Goal: Book appointment/travel/reservation

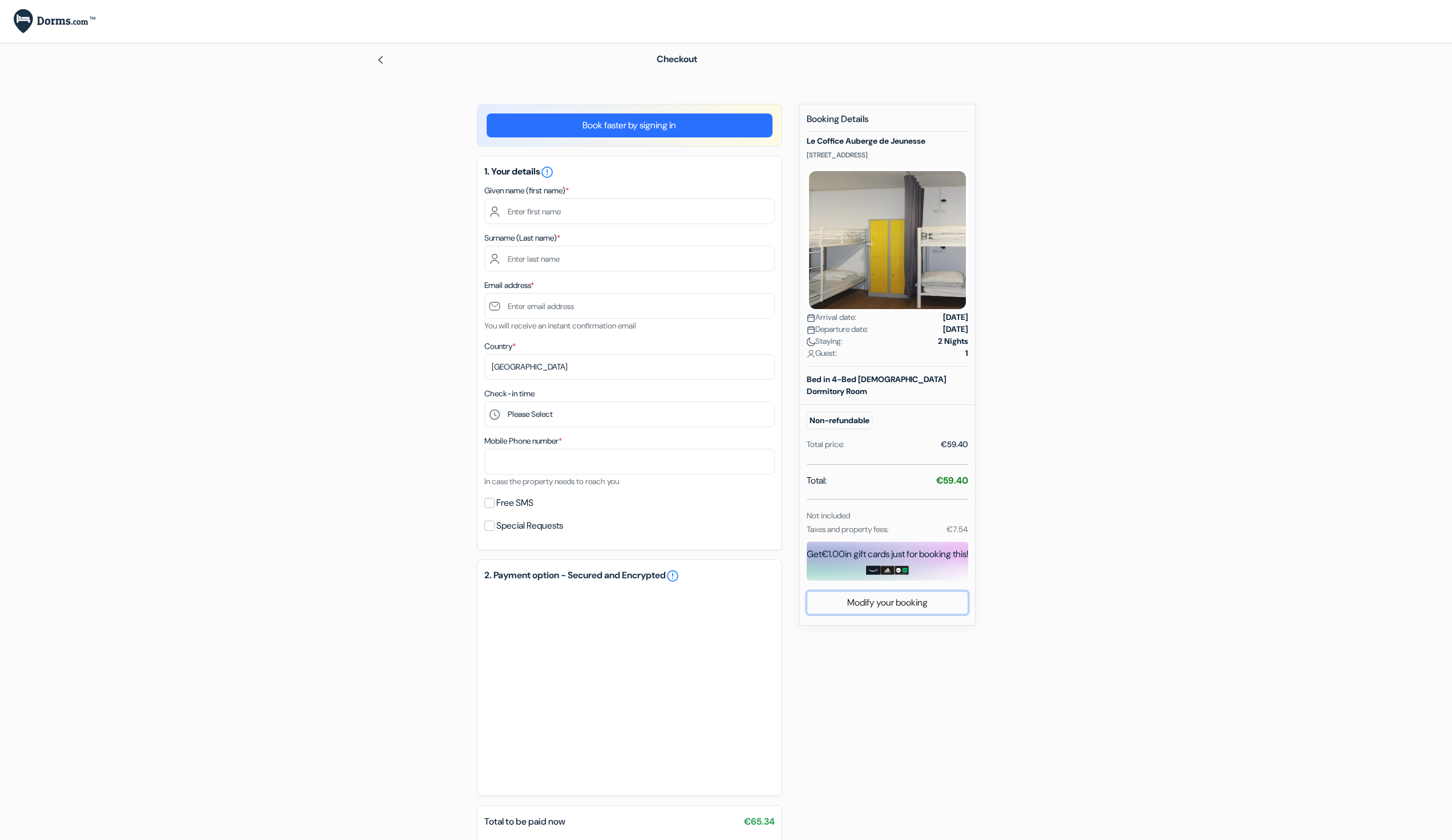
click at [888, 610] on link "Modify your booking" at bounding box center [887, 603] width 160 height 22
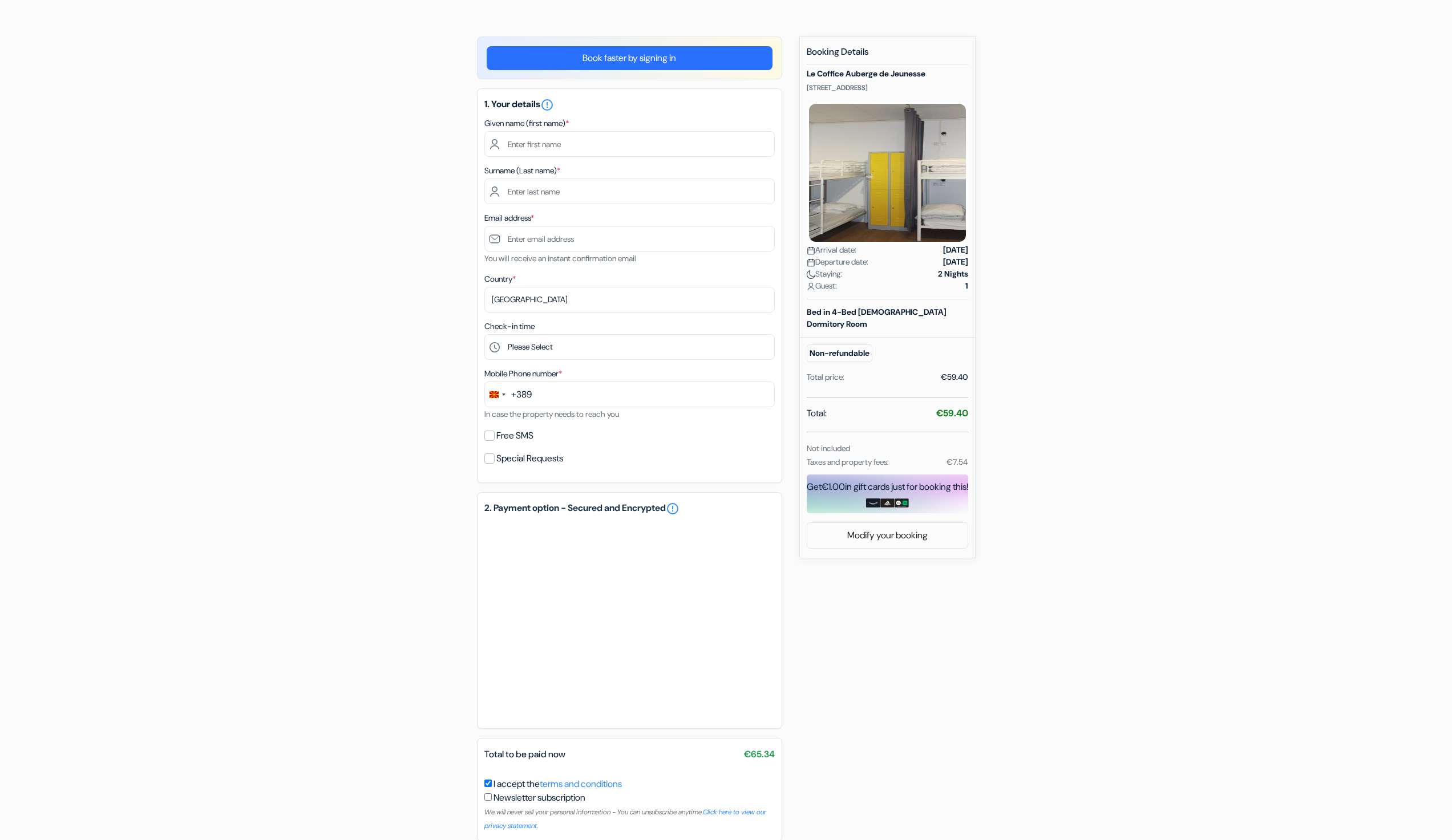
scroll to position [120, 0]
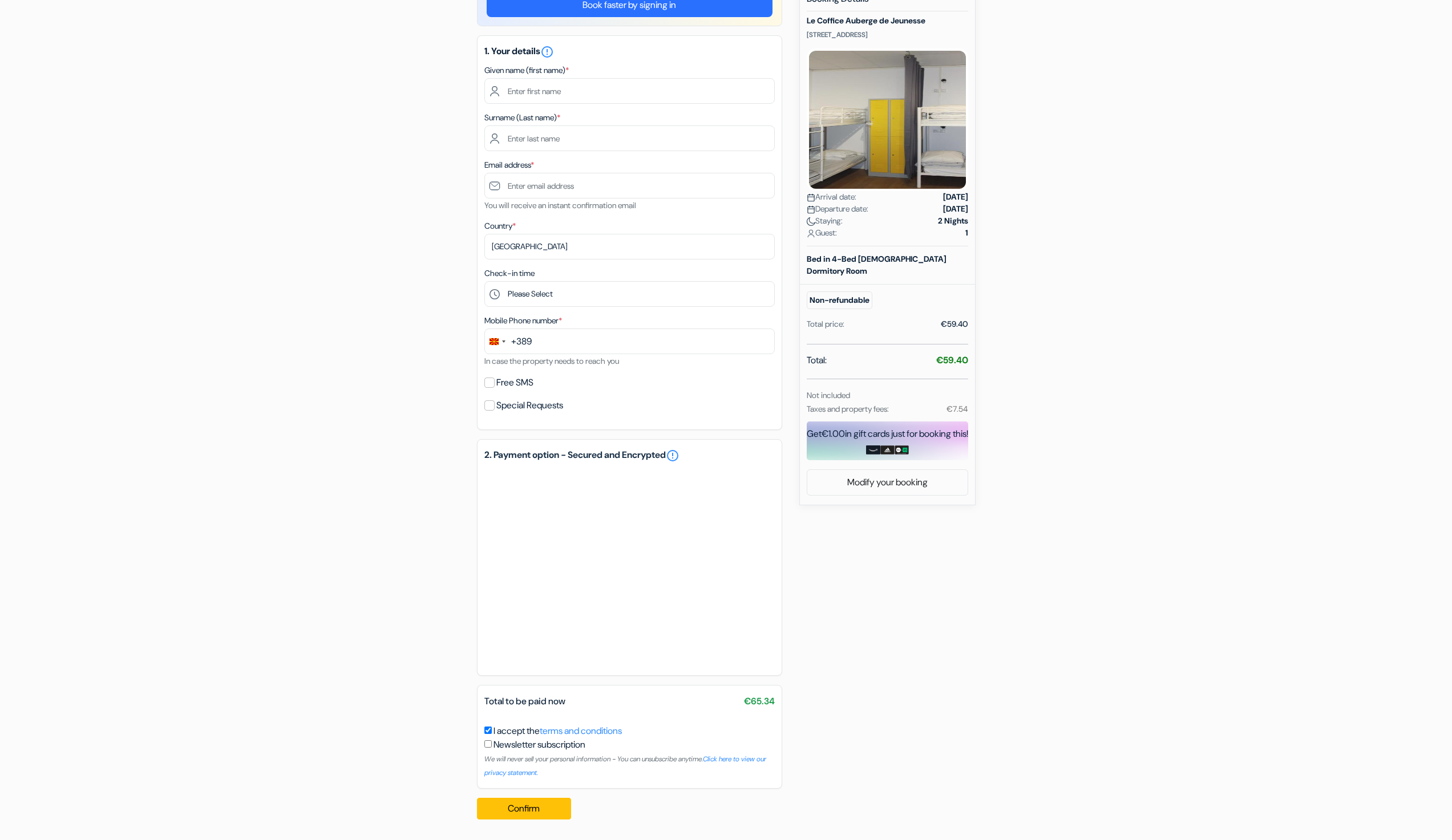
click at [192, 466] on form "Checkout add_box Le Coffice Auberge de Jeunesse [STREET_ADDRESS]" at bounding box center [726, 361] width 1452 height 877
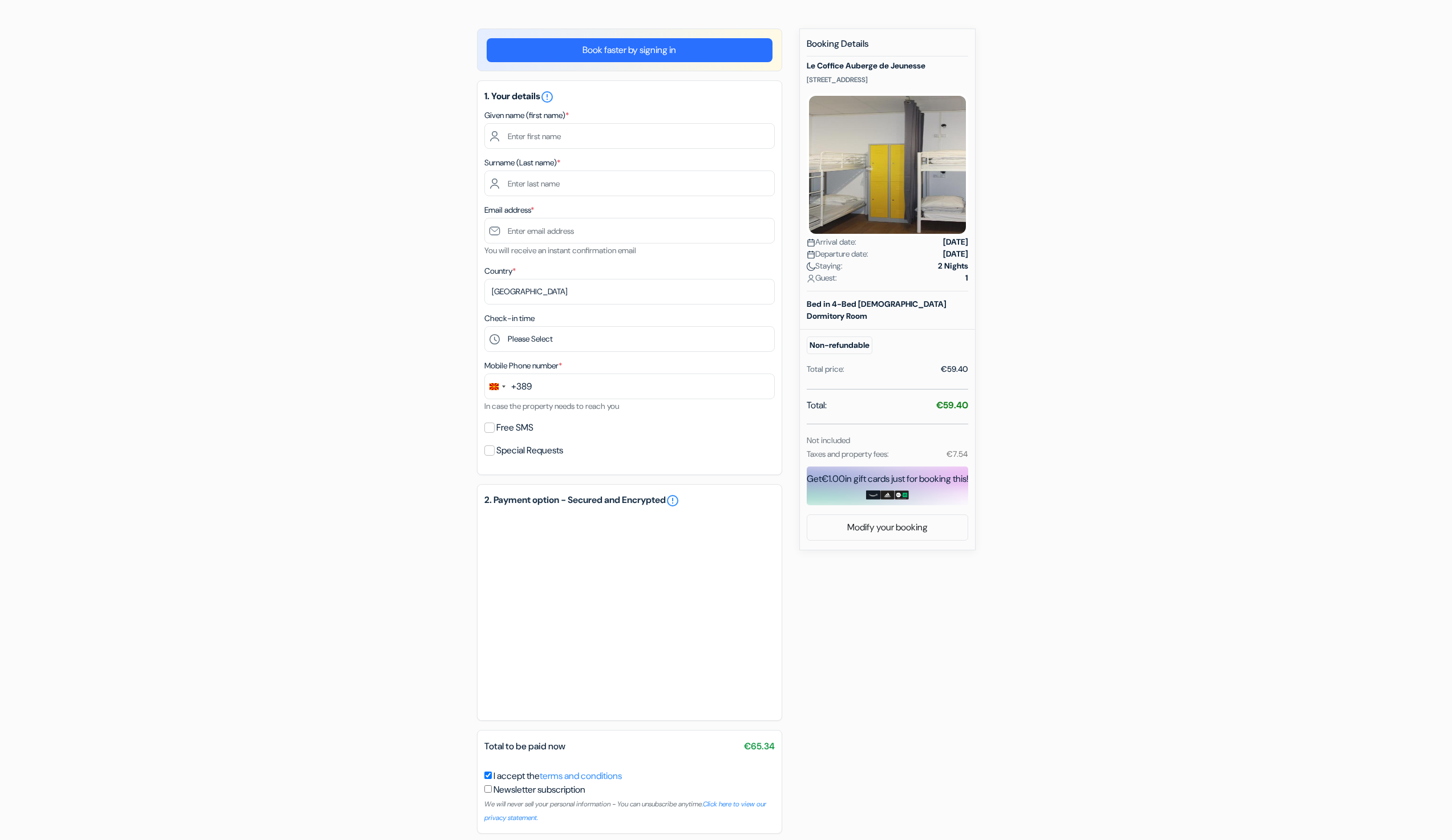
scroll to position [52, 0]
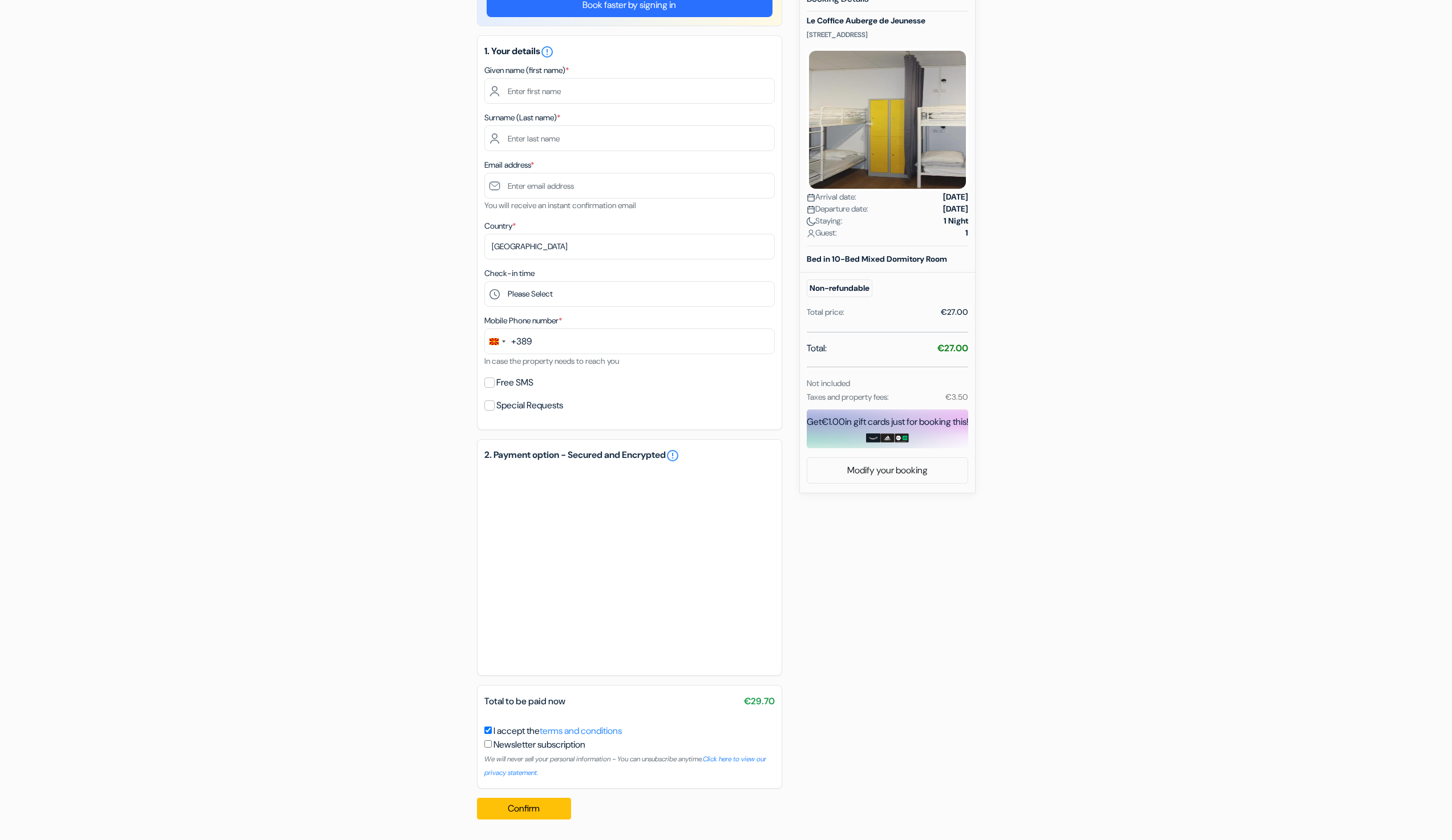
scroll to position [52, 0]
